Goal: Information Seeking & Learning: Learn about a topic

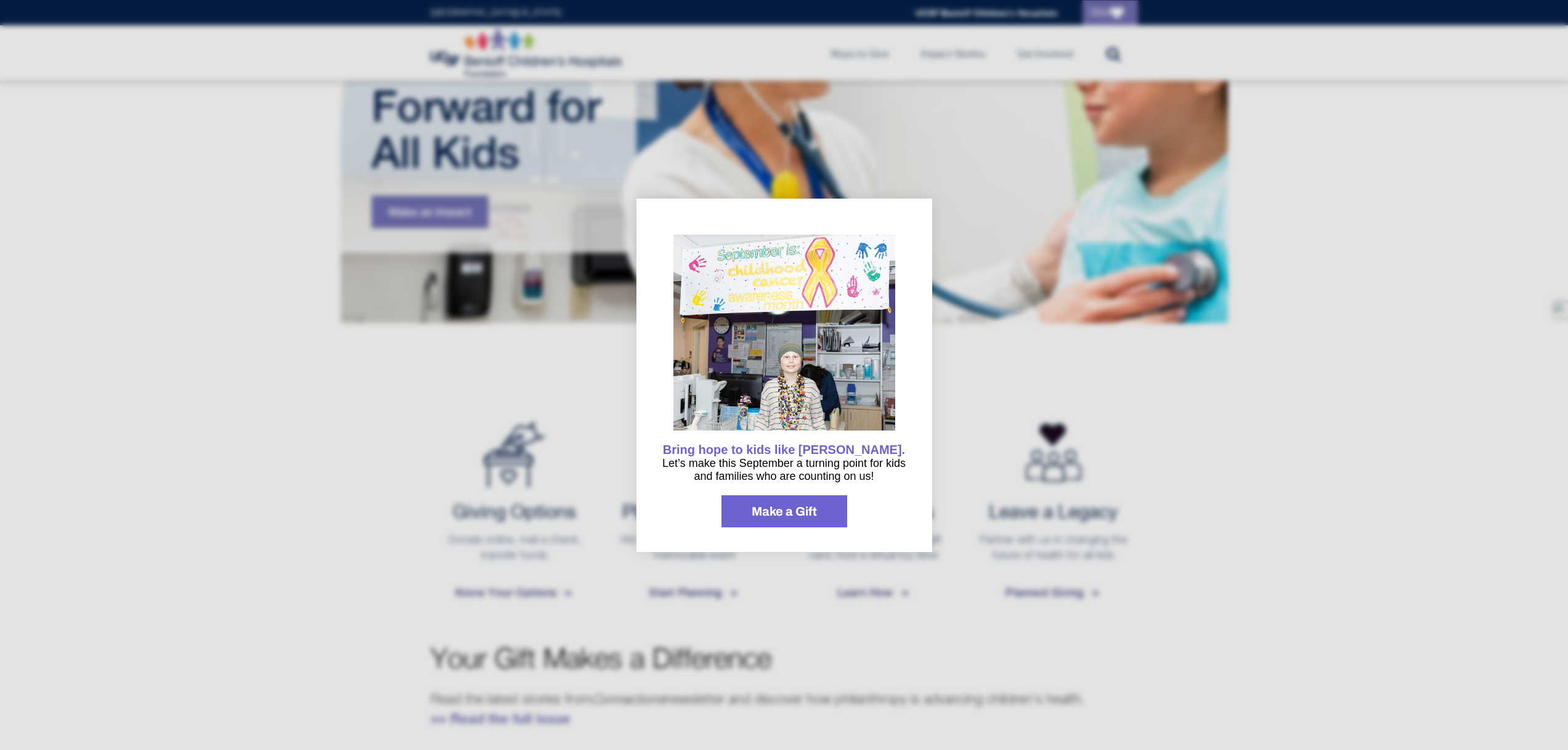
scroll to position [192, 0]
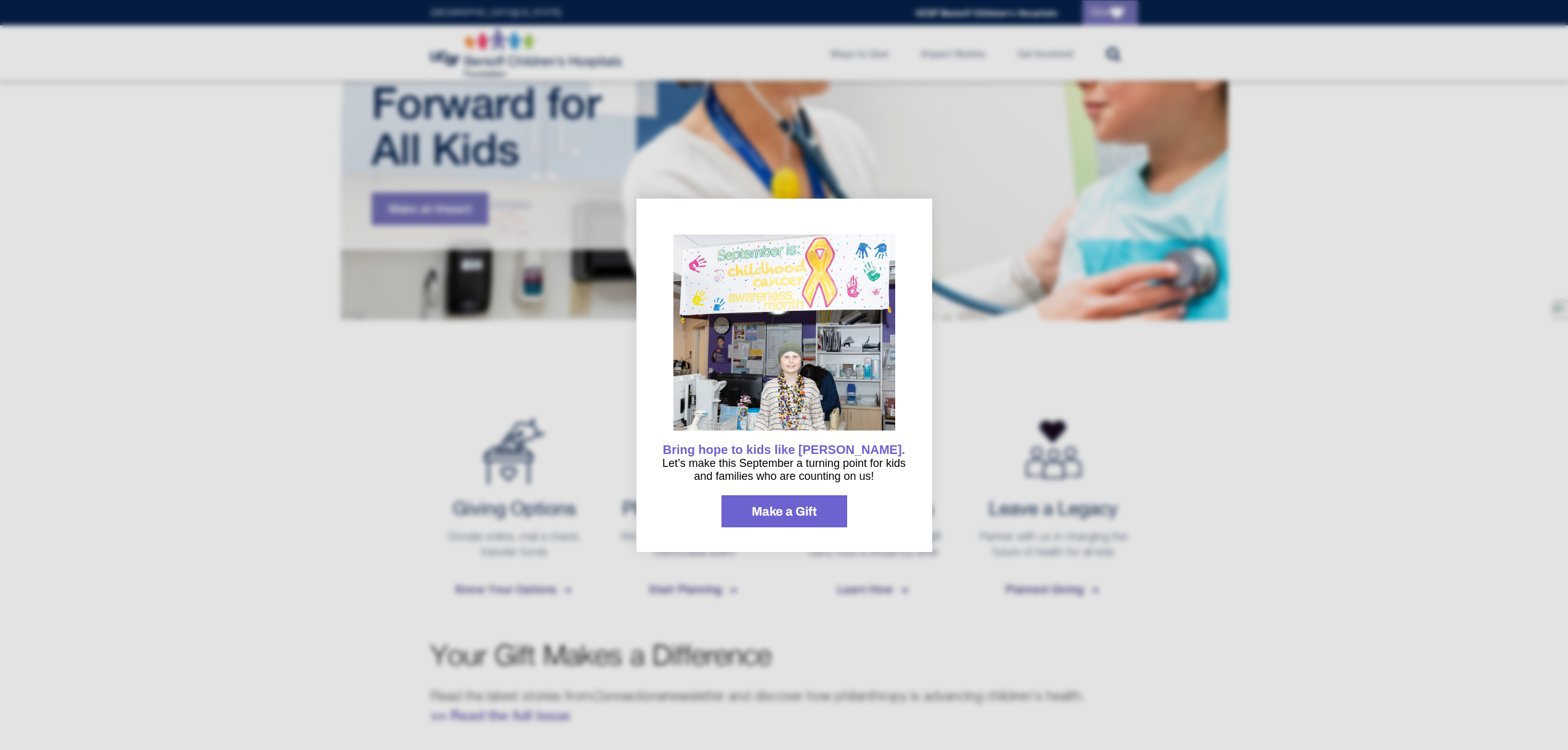
click at [1114, 402] on div at bounding box center [784, 375] width 1568 height 750
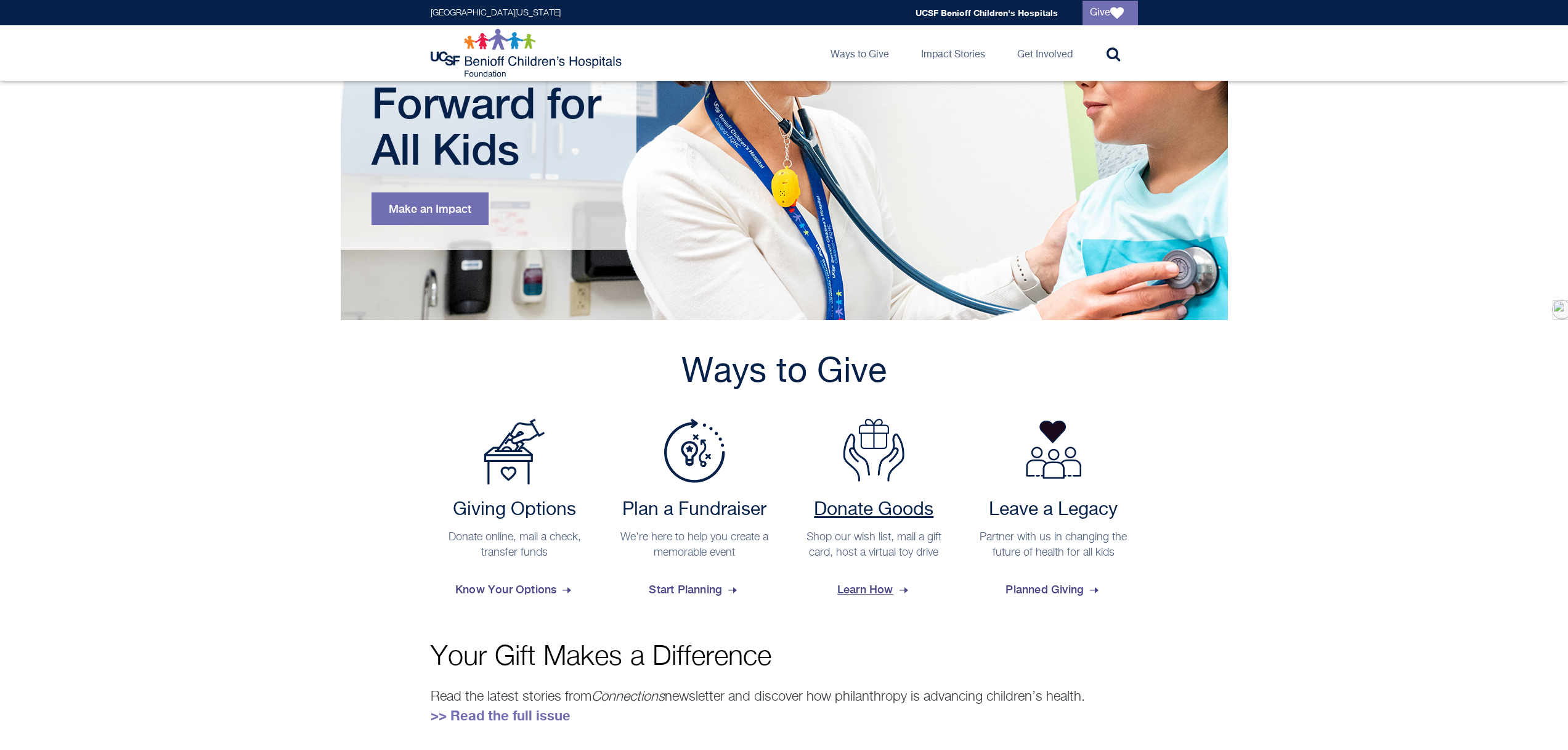
click at [852, 590] on span "Learn How" at bounding box center [874, 589] width 73 height 33
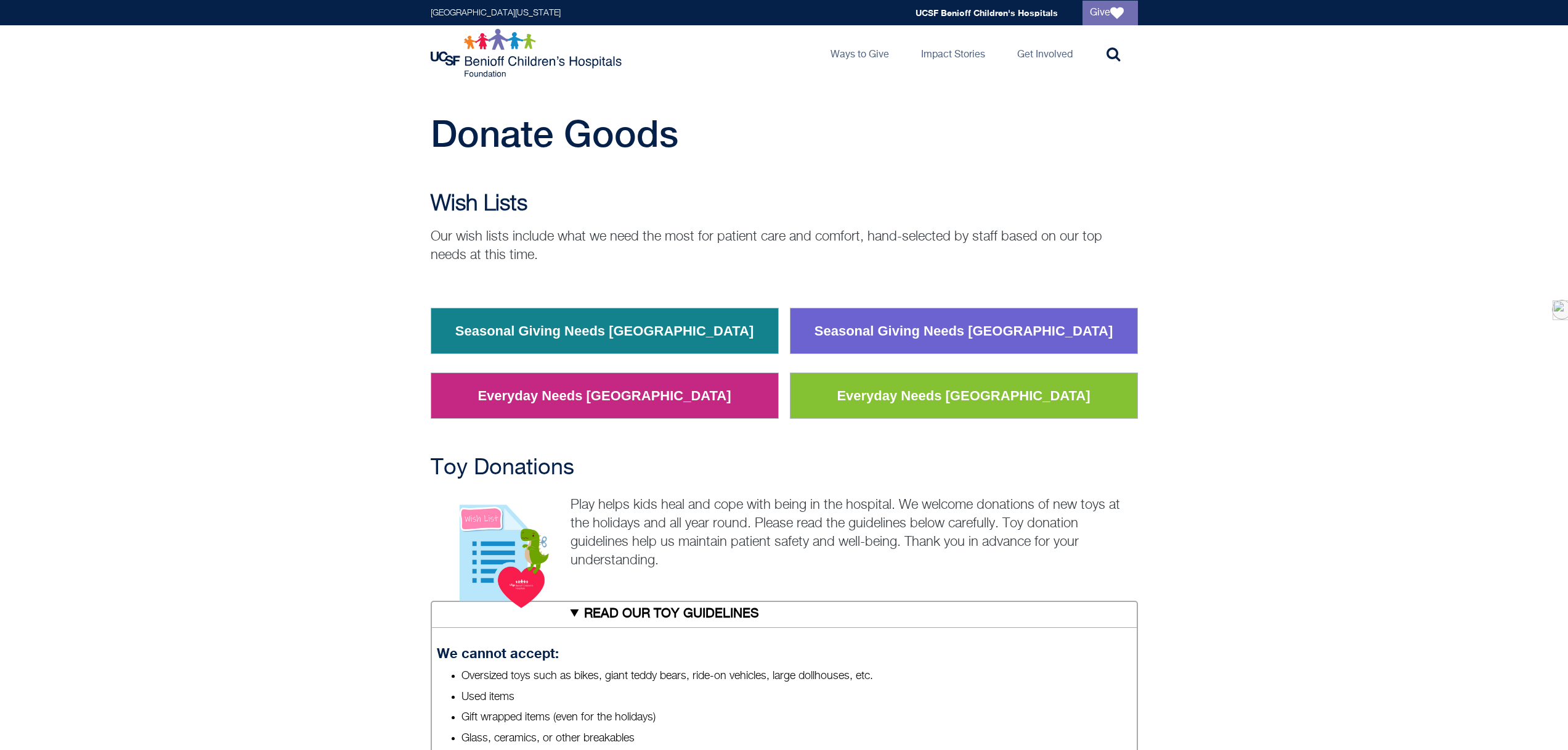
click at [659, 332] on link "Seasonal Giving Needs [GEOGRAPHIC_DATA]" at bounding box center [604, 331] width 317 height 32
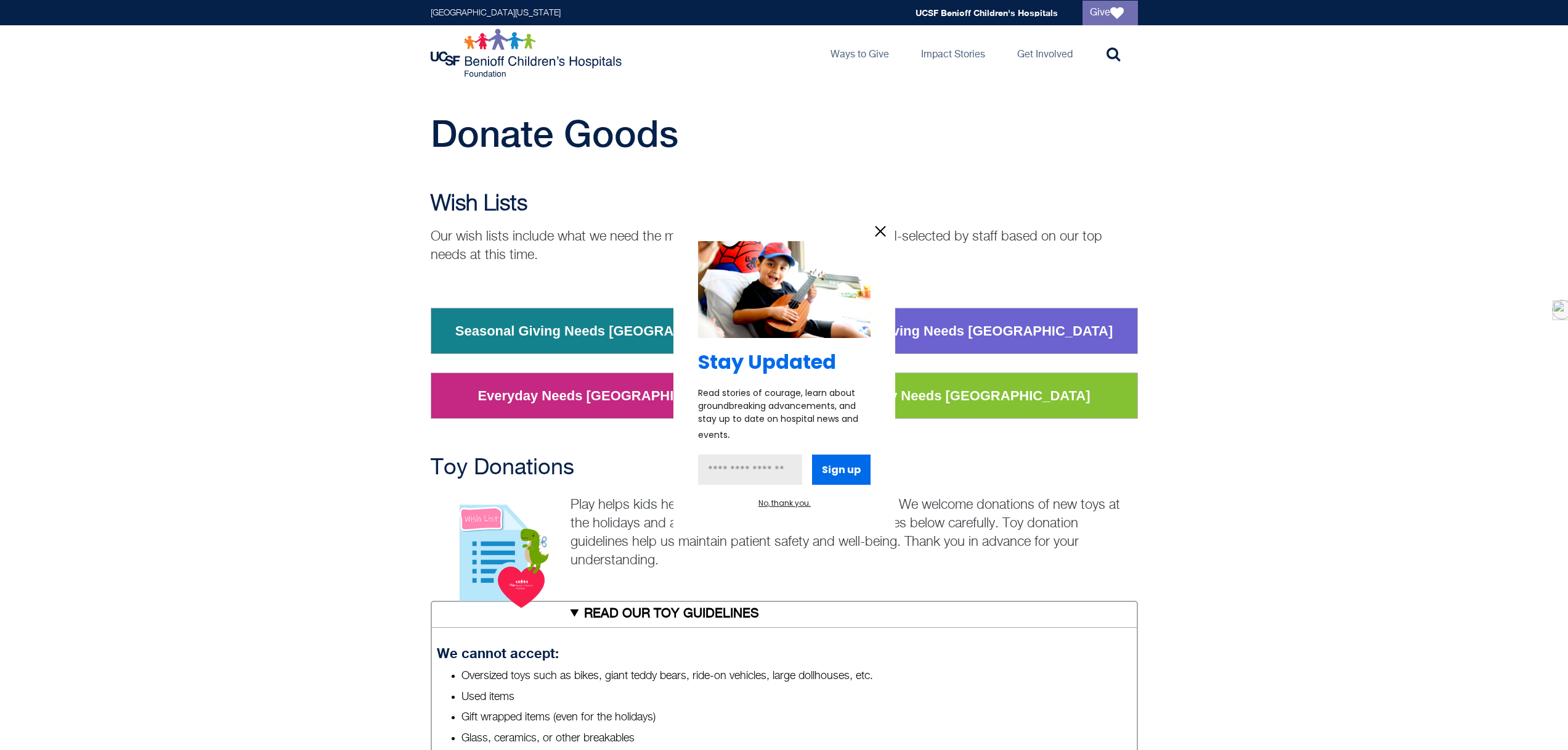
click at [881, 235] on icon "information" at bounding box center [880, 231] width 18 height 18
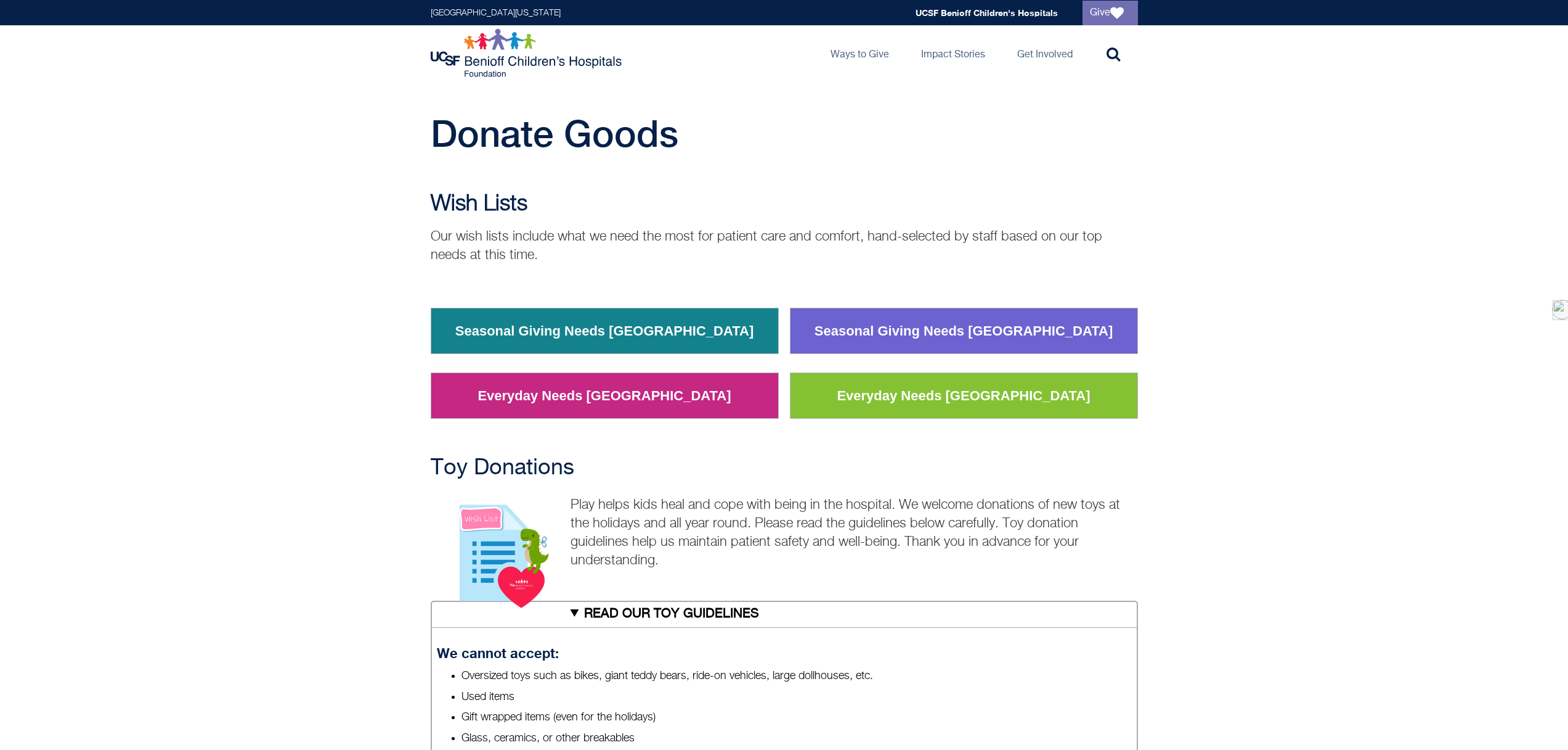
click at [645, 393] on link "Everyday Needs Oakland" at bounding box center [604, 396] width 272 height 32
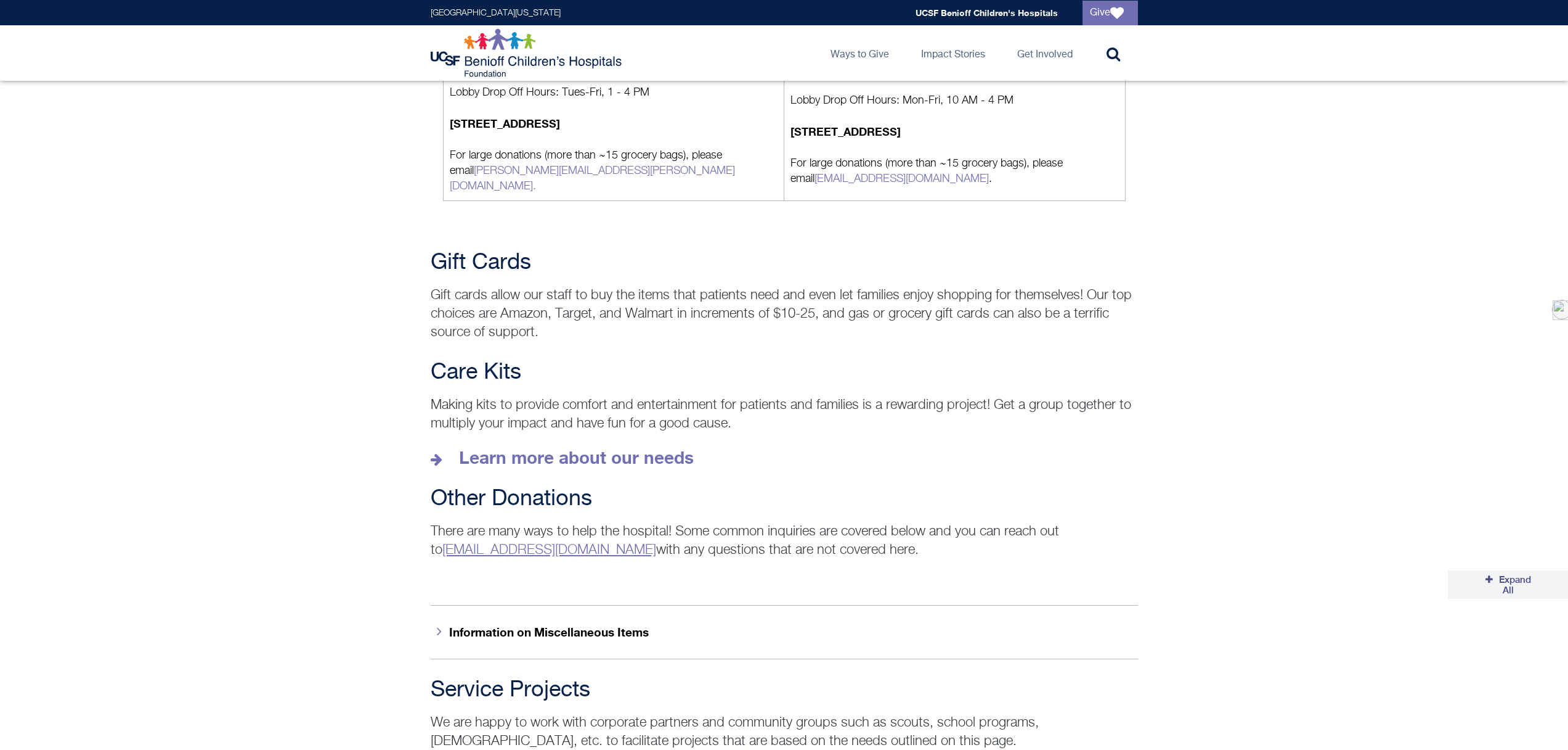
scroll to position [1535, 0]
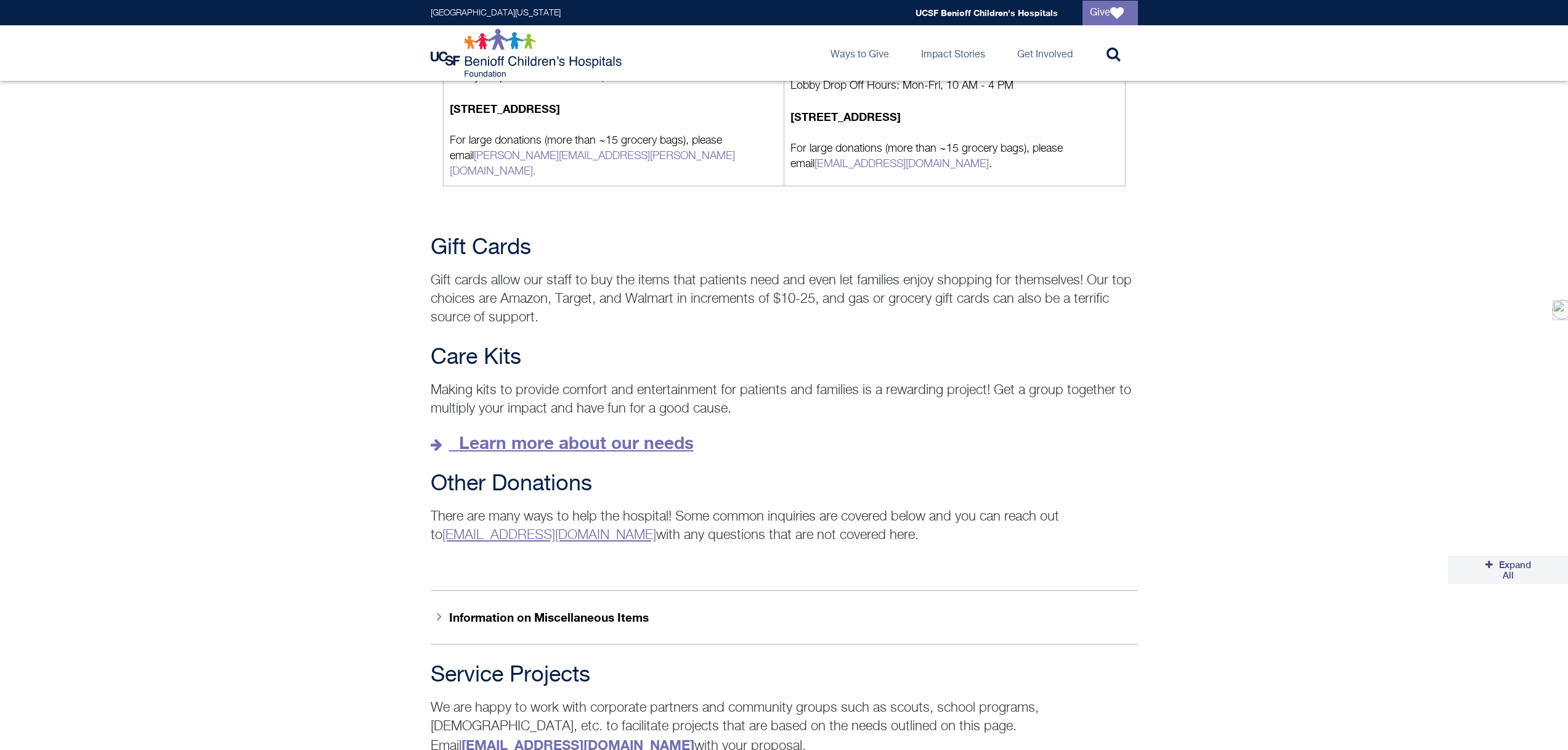
click at [570, 432] on strong "Learn more about our needs" at bounding box center [576, 442] width 235 height 20
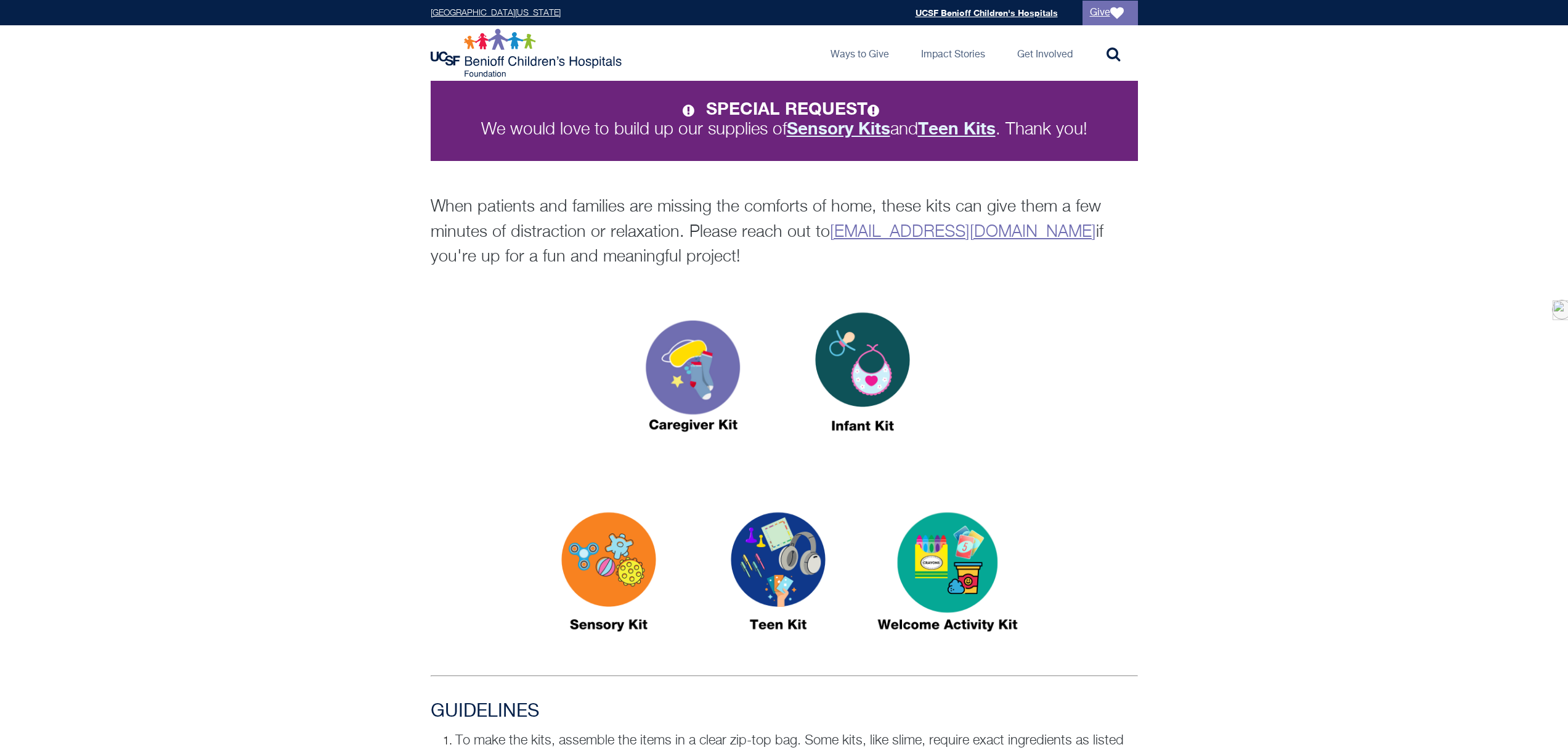
scroll to position [317, 0]
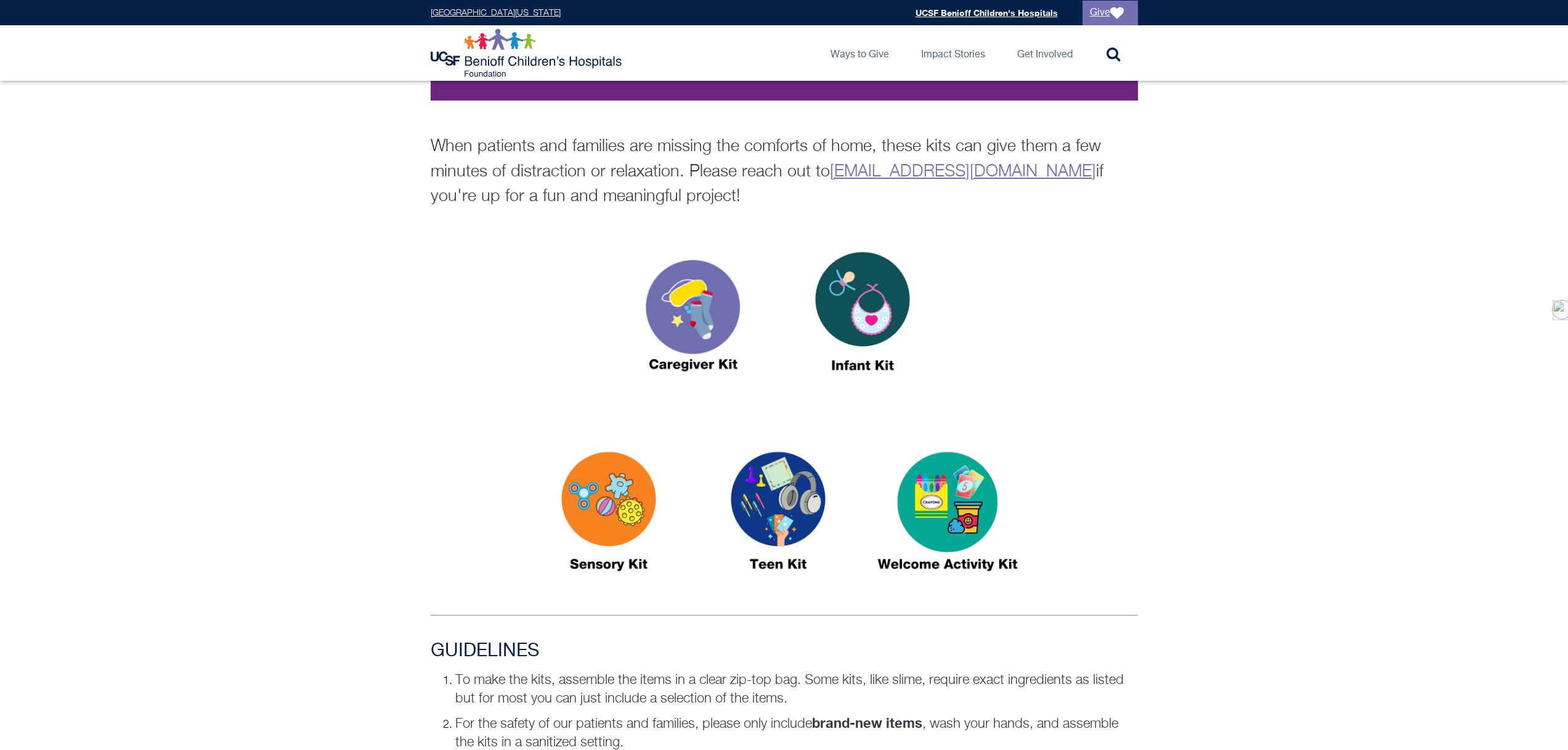
click at [696, 318] on img at bounding box center [693, 317] width 154 height 178
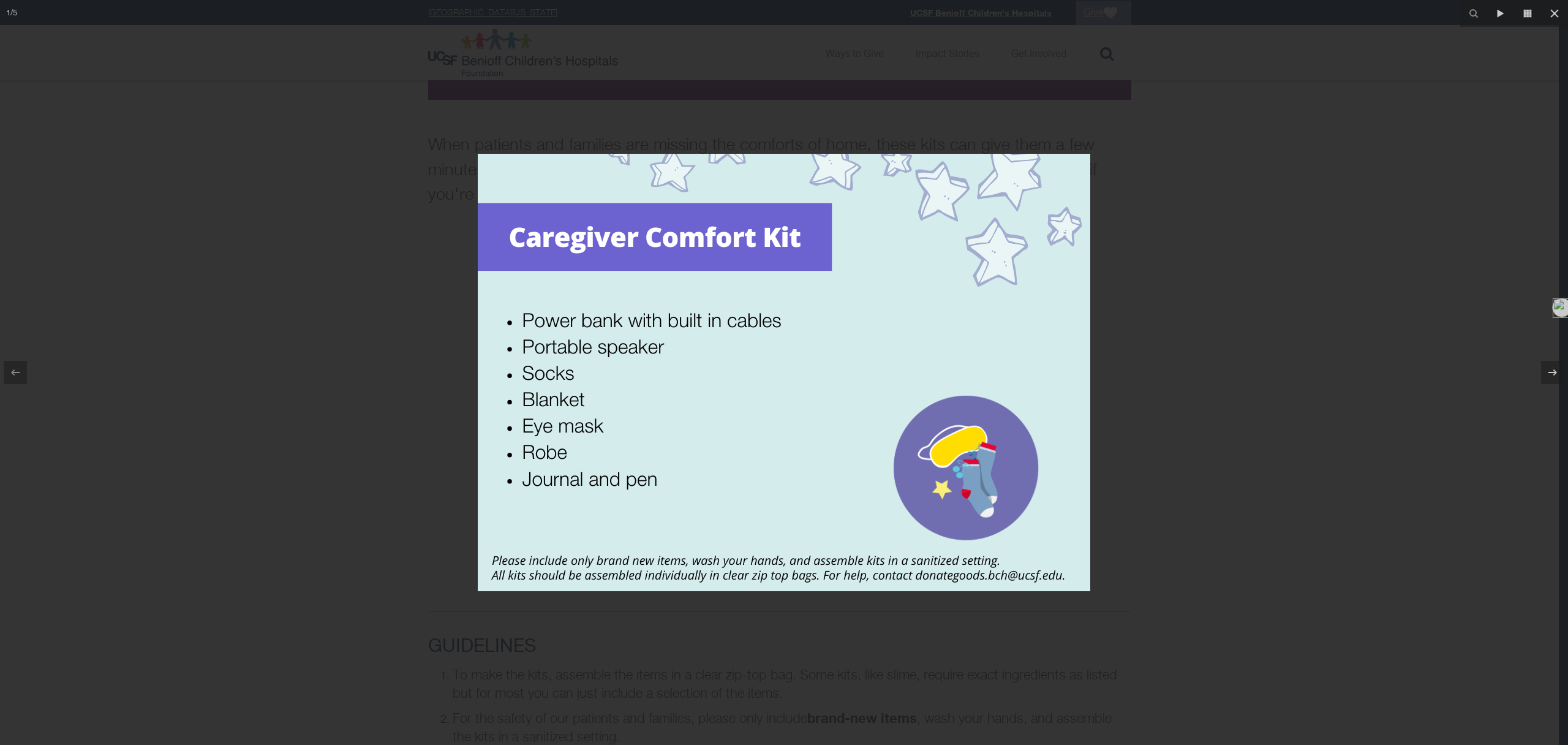
click at [1237, 187] on div at bounding box center [784, 372] width 1568 height 745
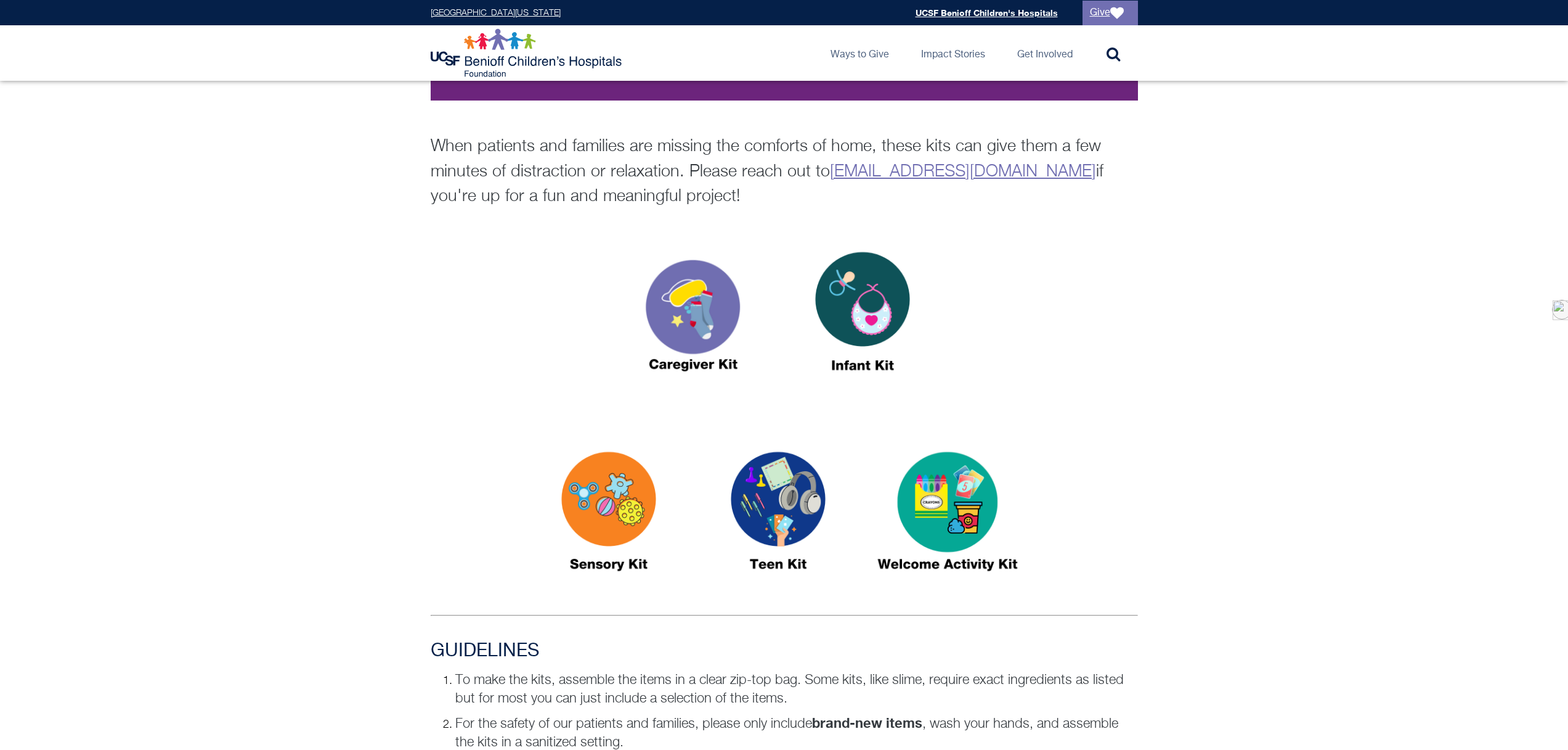
click at [606, 509] on img at bounding box center [609, 517] width 154 height 178
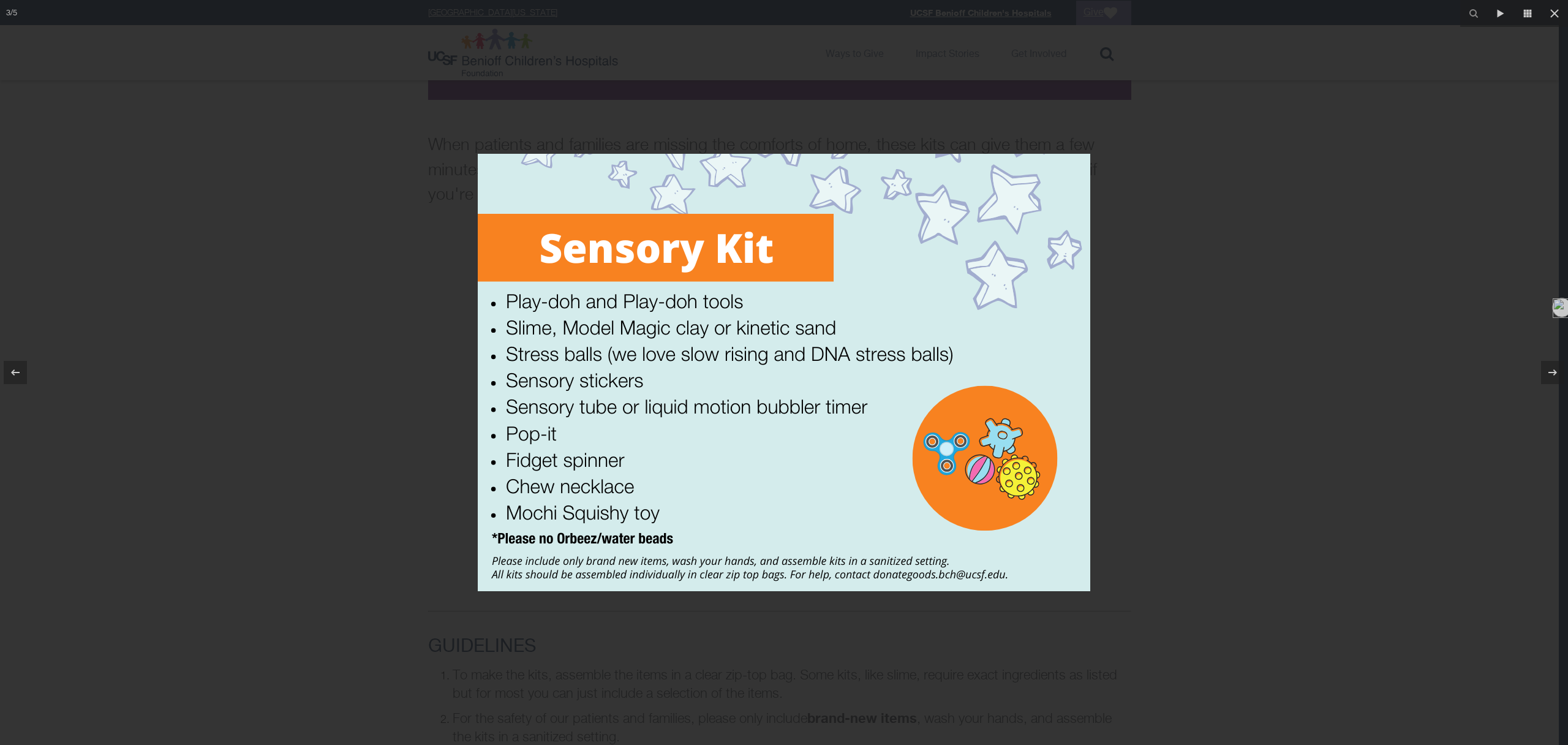
click at [1209, 425] on div at bounding box center [784, 372] width 1568 height 745
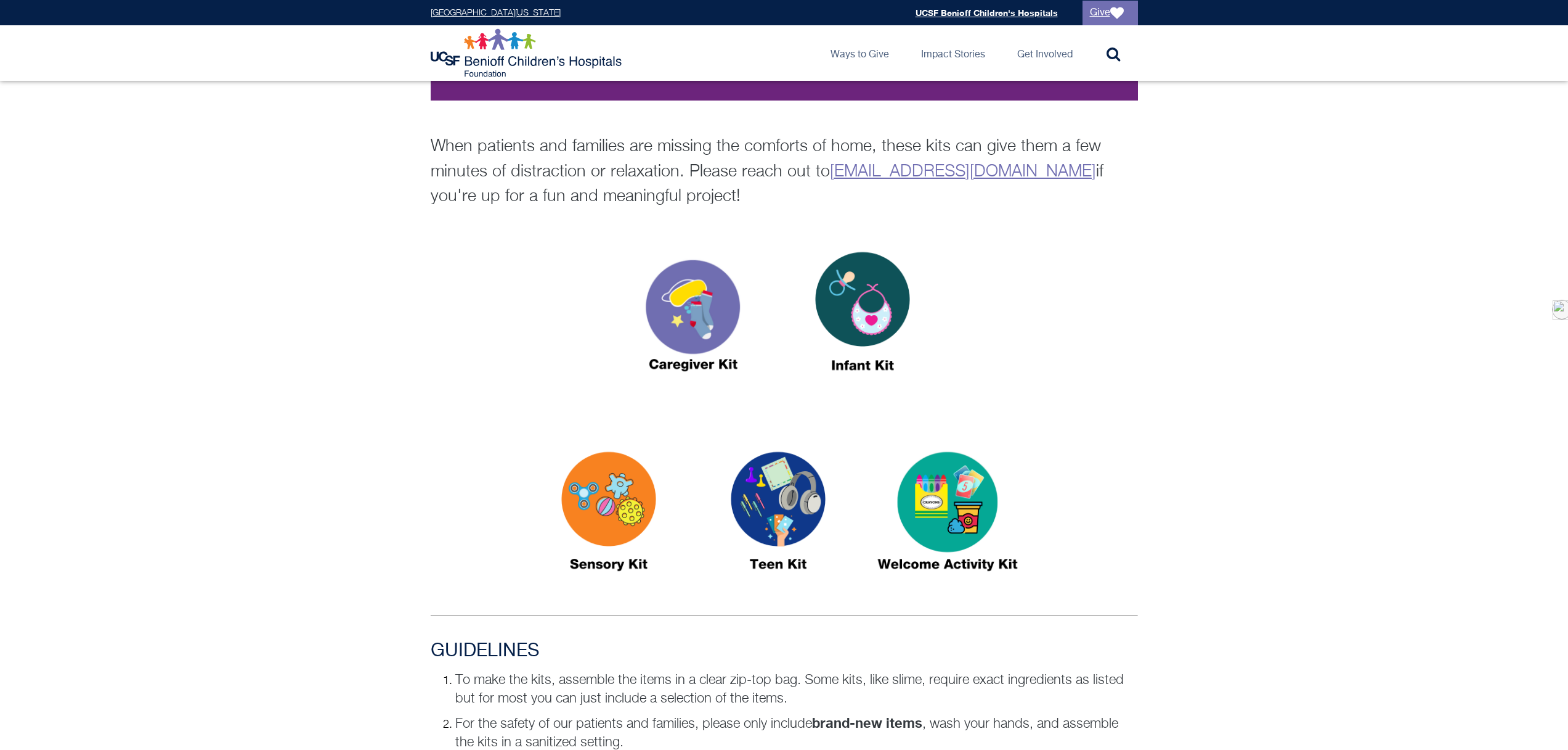
click at [793, 511] on img at bounding box center [778, 517] width 154 height 178
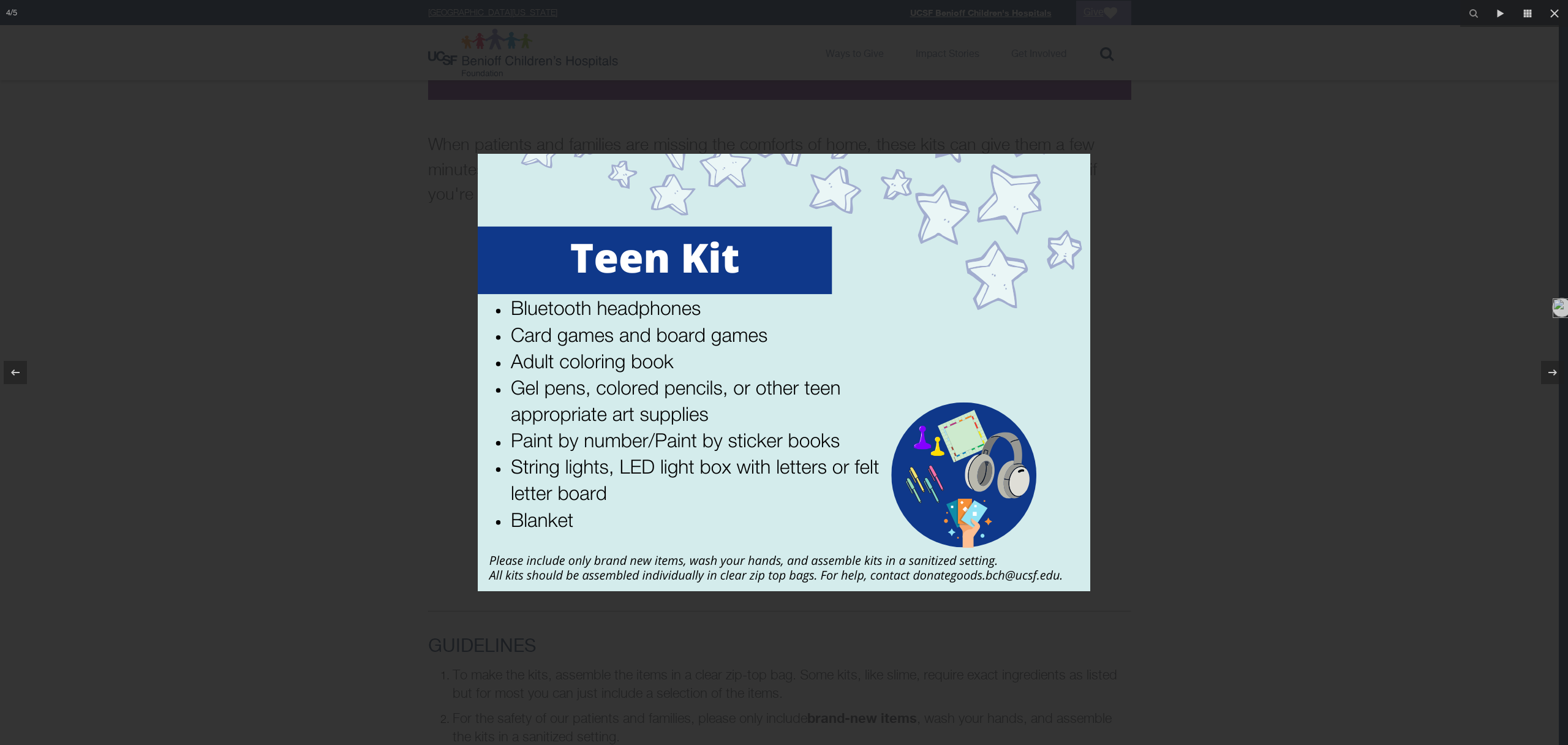
click at [1225, 438] on div at bounding box center [784, 372] width 1568 height 745
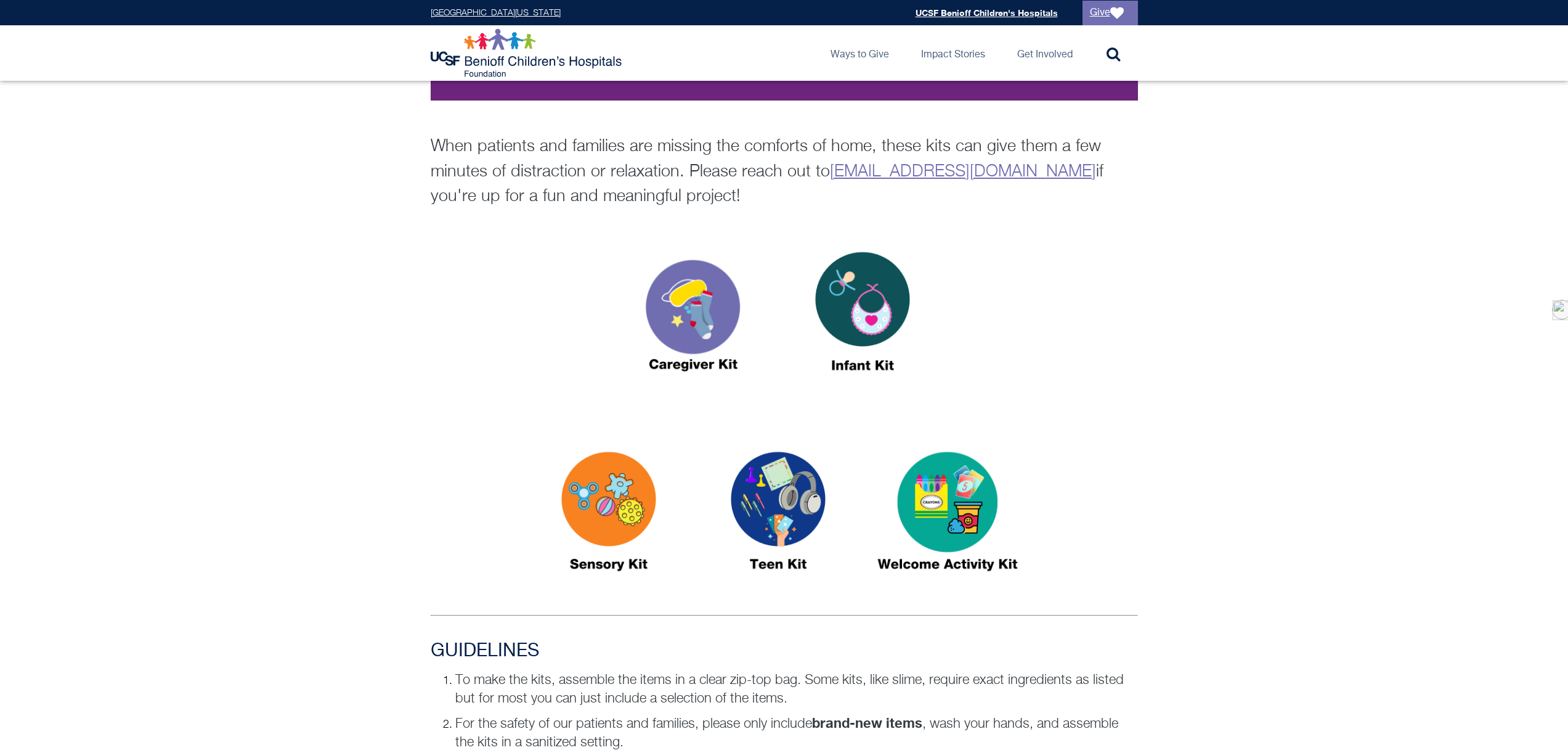
click at [942, 508] on img at bounding box center [948, 517] width 154 height 178
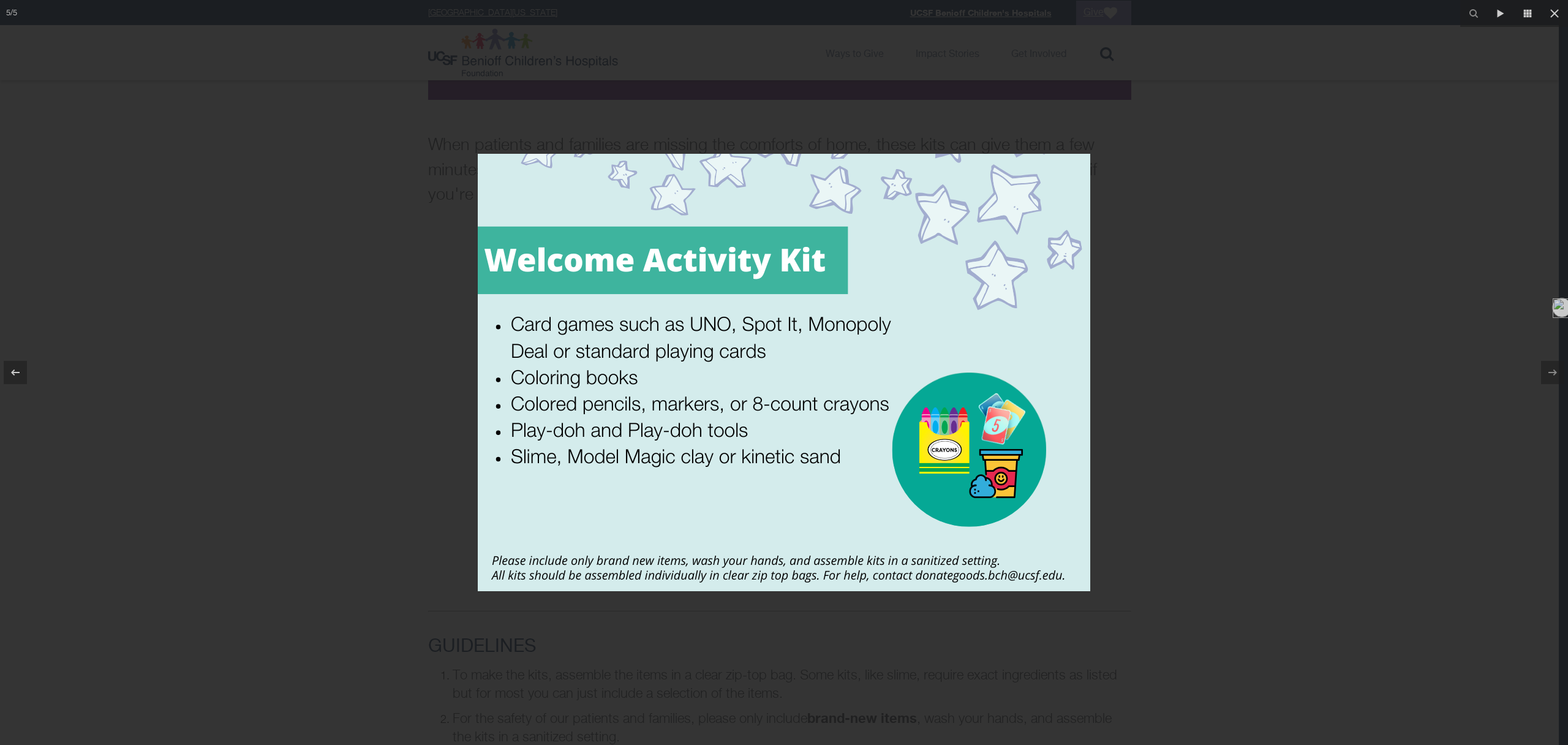
click at [1209, 455] on div at bounding box center [784, 372] width 1568 height 745
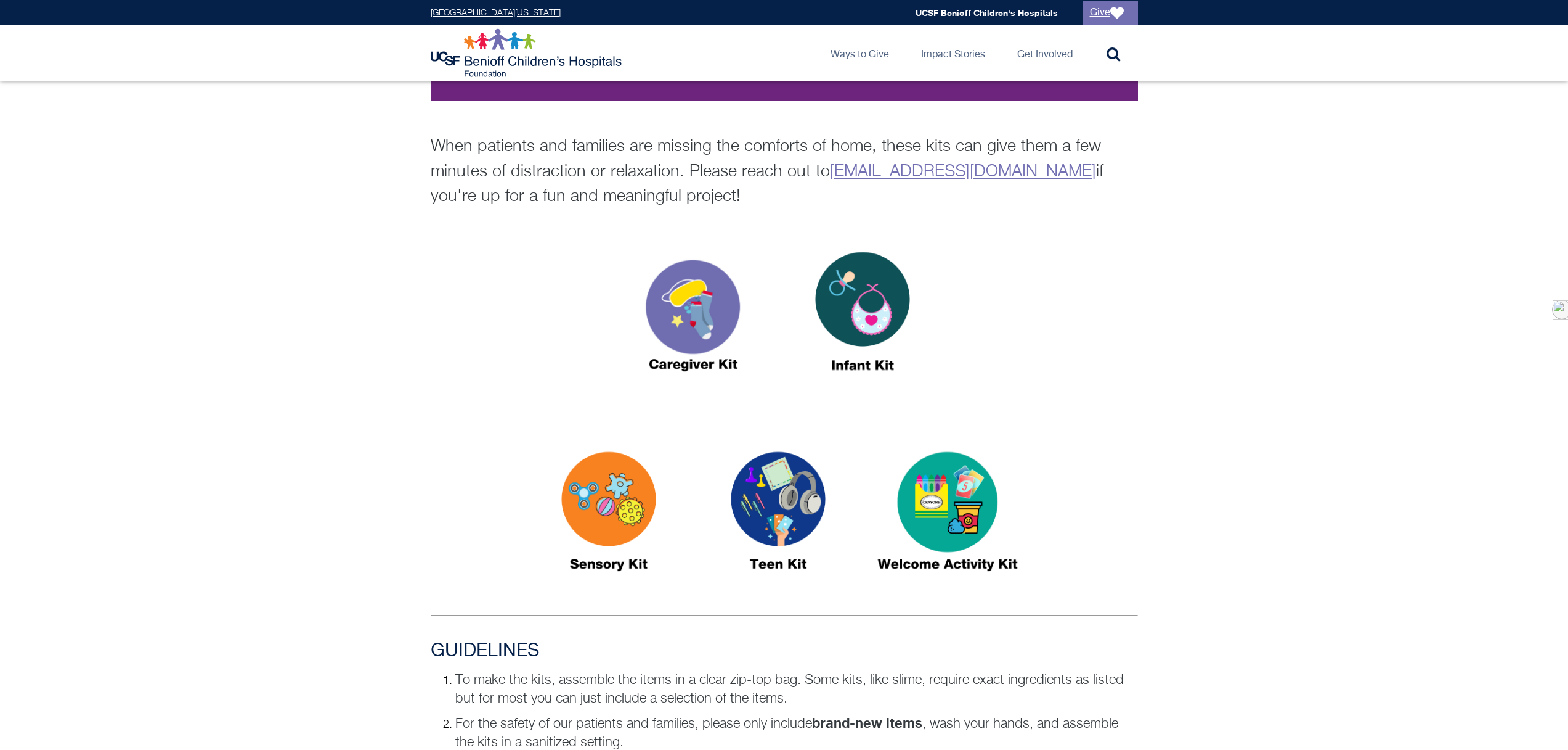
click at [844, 306] on img at bounding box center [862, 317] width 154 height 178
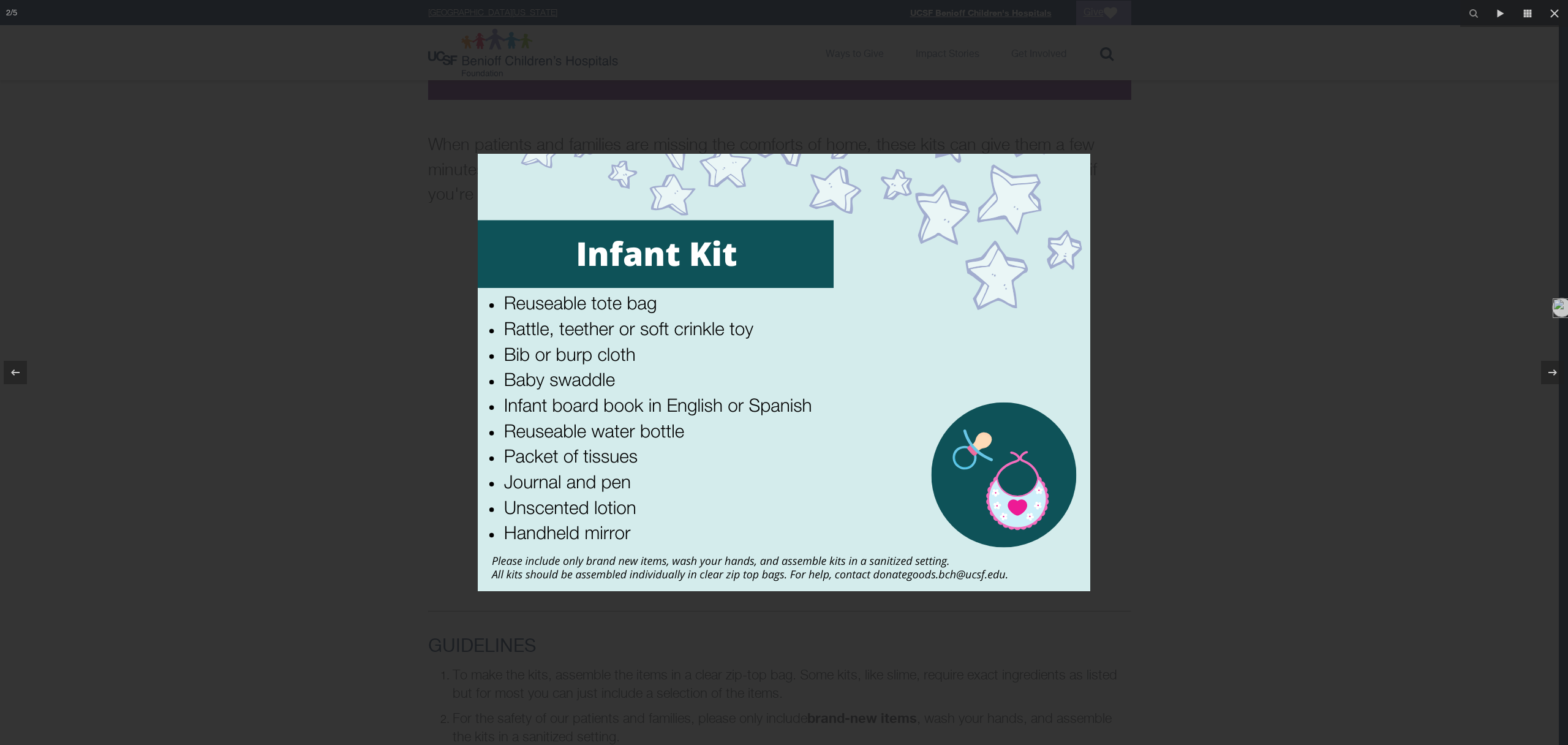
click at [1250, 364] on div at bounding box center [784, 372] width 1568 height 745
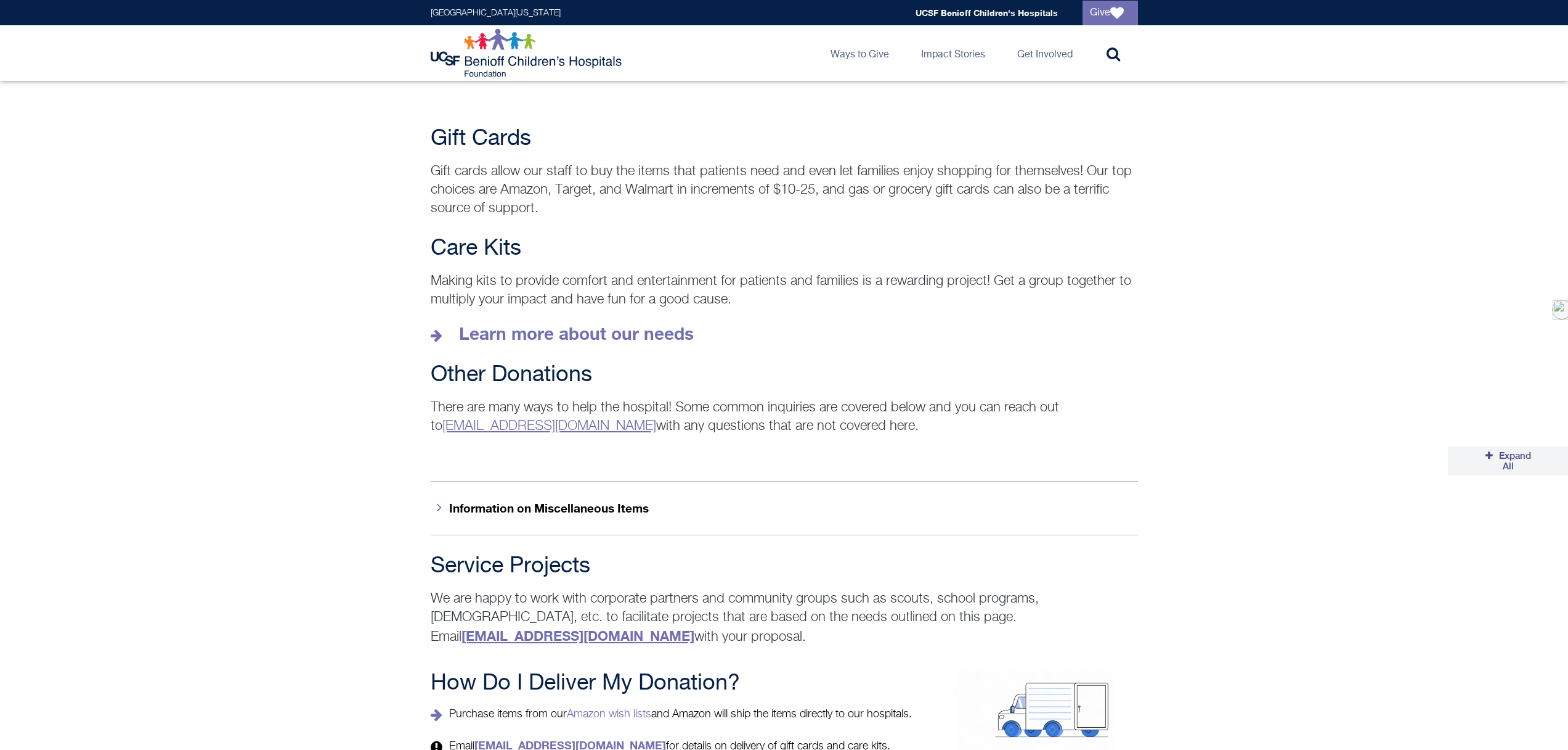
scroll to position [1599, 0]
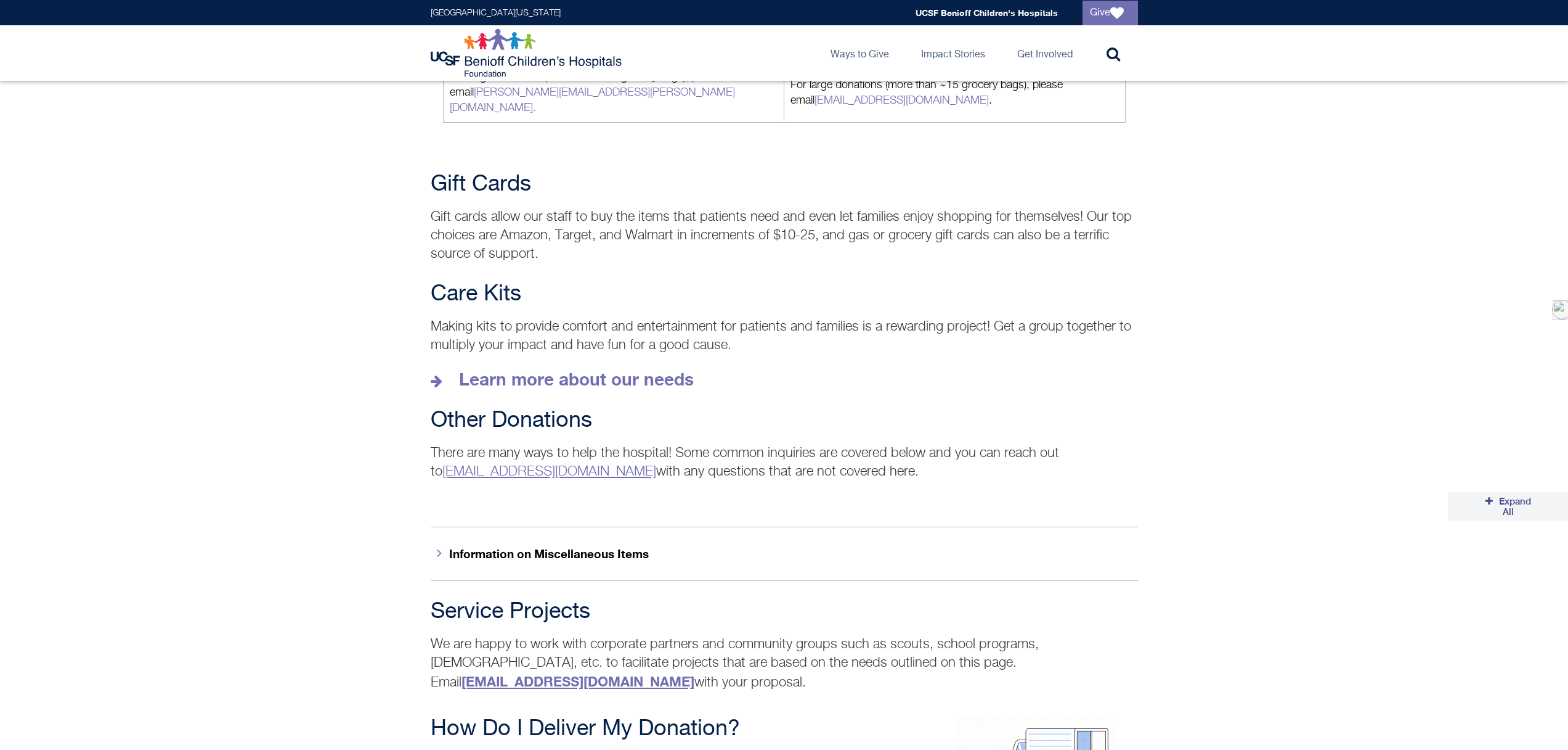
click at [543, 538] on button "Information on Miscellaneous Items" at bounding box center [784, 553] width 708 height 53
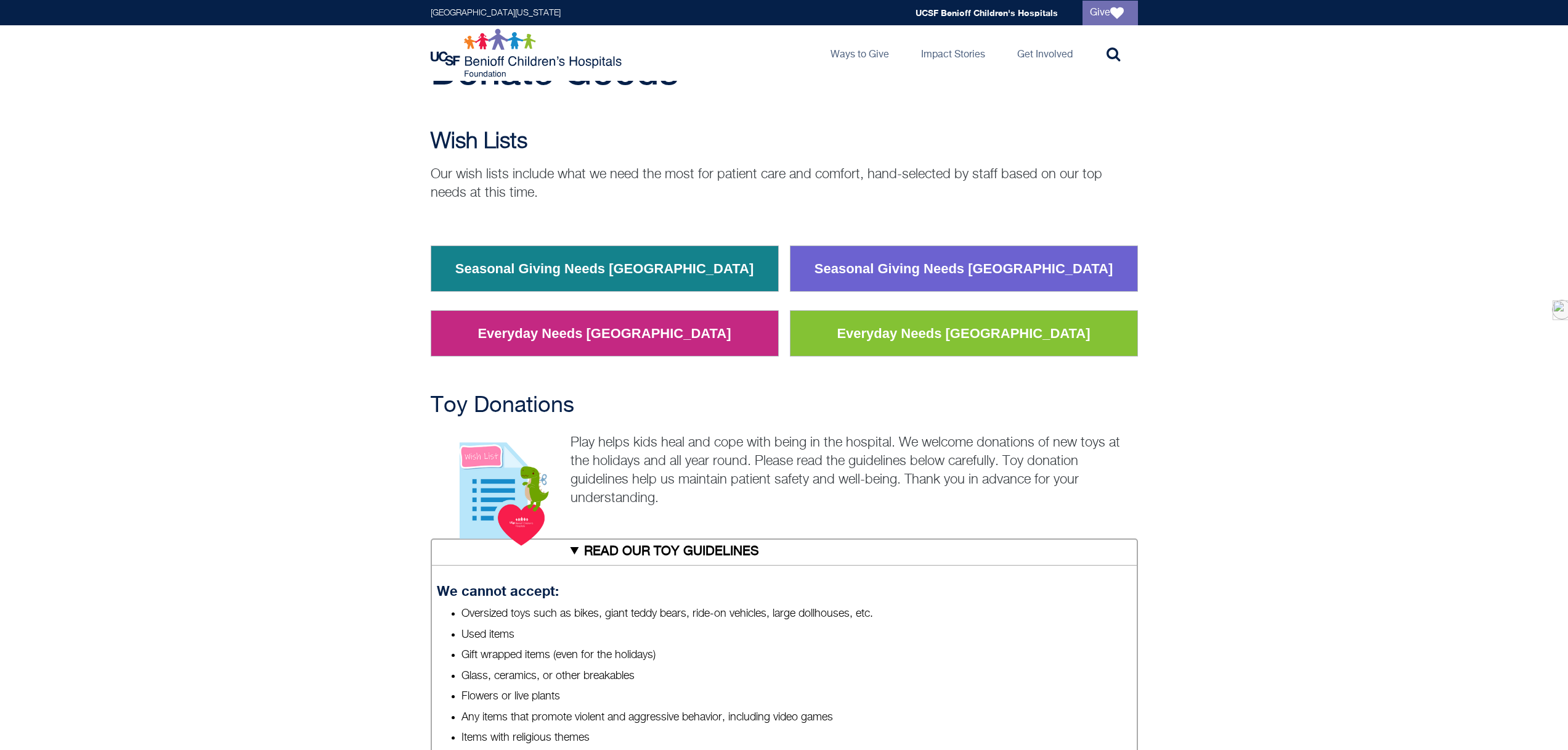
scroll to position [0, 0]
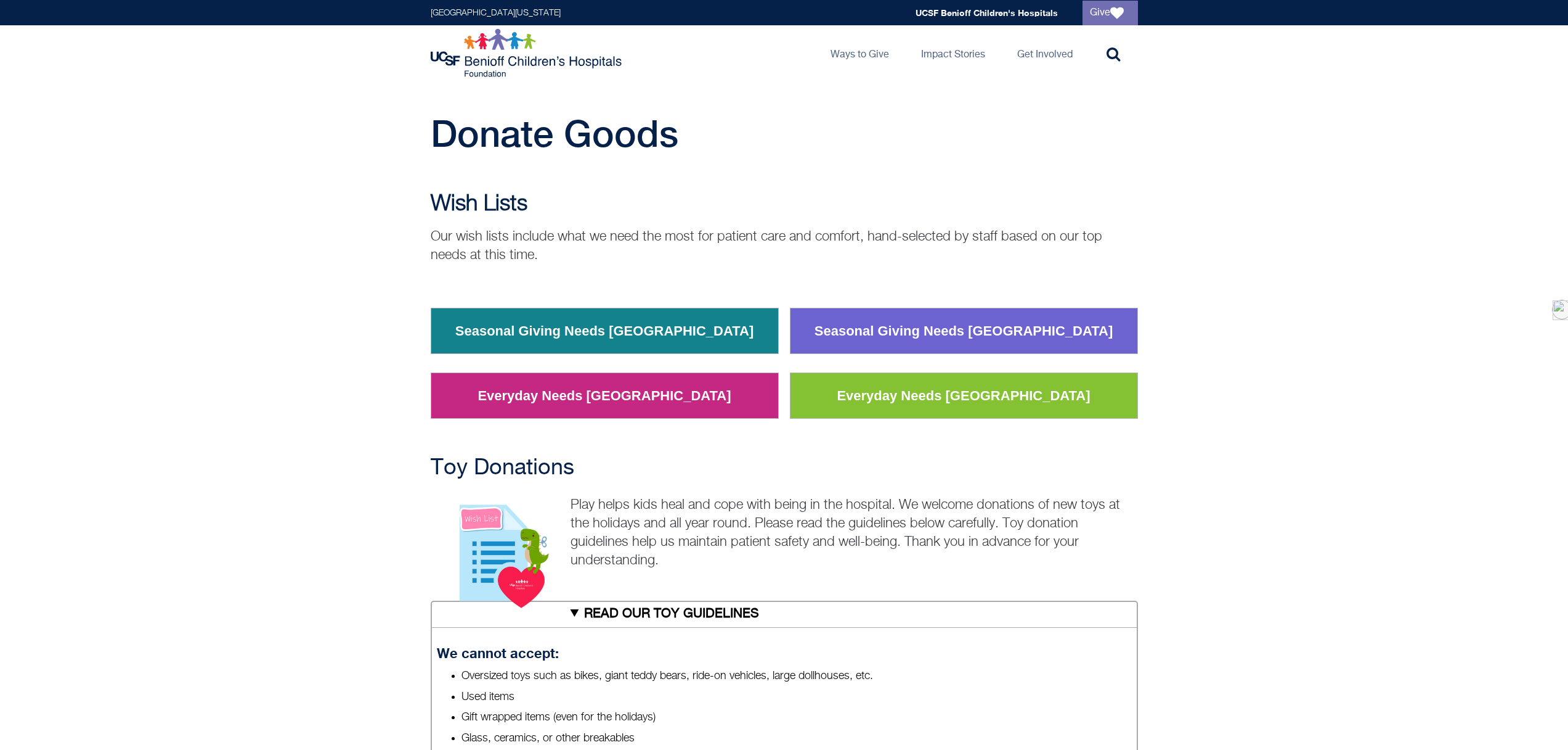
click at [884, 330] on link "Seasonal Giving Needs San Francisco" at bounding box center [964, 331] width 317 height 32
click at [894, 325] on link "Seasonal Giving Needs San Francisco" at bounding box center [964, 331] width 317 height 32
click at [910, 392] on link "Everyday Needs San Francisco" at bounding box center [963, 396] width 272 height 32
click at [572, 327] on link "Seasonal Giving Needs Oakland" at bounding box center [604, 331] width 317 height 32
